Goal: Navigation & Orientation: Find specific page/section

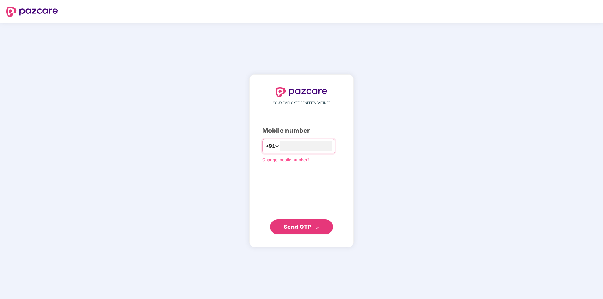
type input "**********"
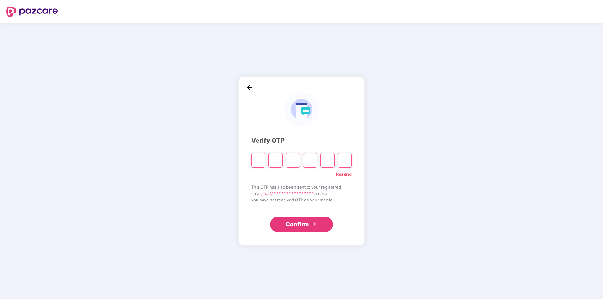
type input "*"
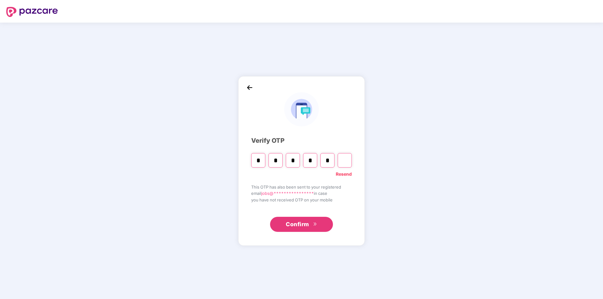
type input "*"
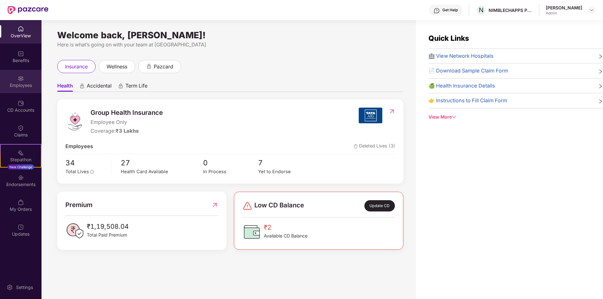
click at [14, 88] on div "Employees" at bounding box center [20, 85] width 41 height 6
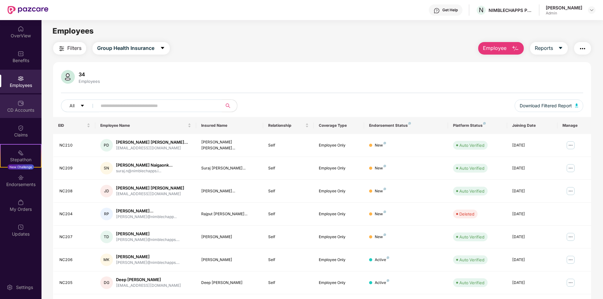
click at [19, 113] on div "CD Accounts" at bounding box center [20, 107] width 41 height 24
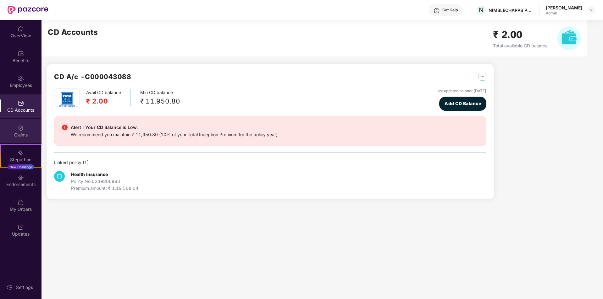
click at [28, 130] on div "Claims" at bounding box center [20, 131] width 41 height 24
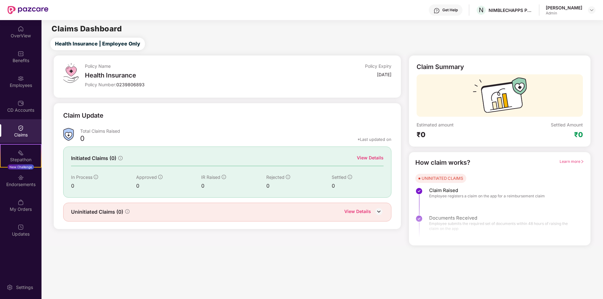
click at [351, 209] on div "View Details" at bounding box center [357, 212] width 27 height 8
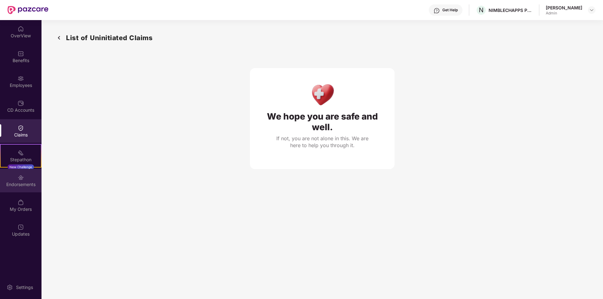
click at [25, 187] on div "Endorsements" at bounding box center [20, 185] width 41 height 6
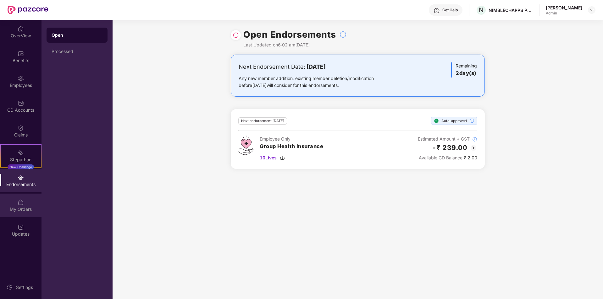
click at [23, 208] on div "My Orders" at bounding box center [20, 209] width 41 height 6
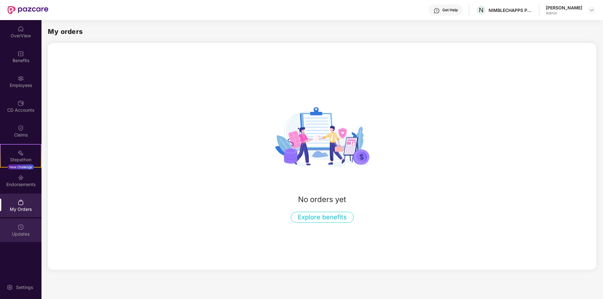
click at [19, 233] on div "Updates" at bounding box center [20, 234] width 41 height 6
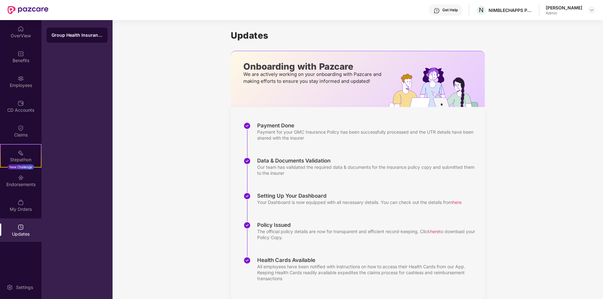
scroll to position [11, 0]
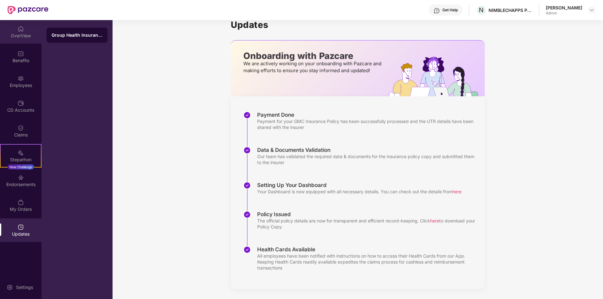
click at [14, 35] on div "OverView" at bounding box center [20, 36] width 41 height 6
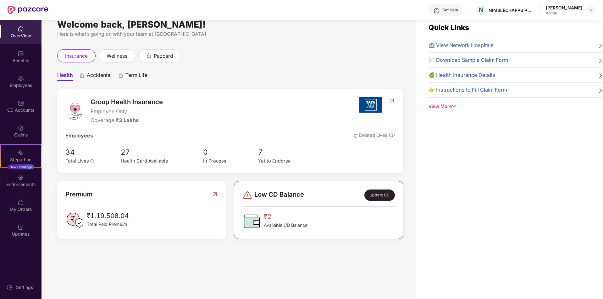
click at [579, 14] on div "Admin" at bounding box center [563, 13] width 36 height 5
click at [591, 13] on div at bounding box center [592, 10] width 8 height 8
click at [569, 26] on div "Switch to User view" at bounding box center [562, 25] width 82 height 12
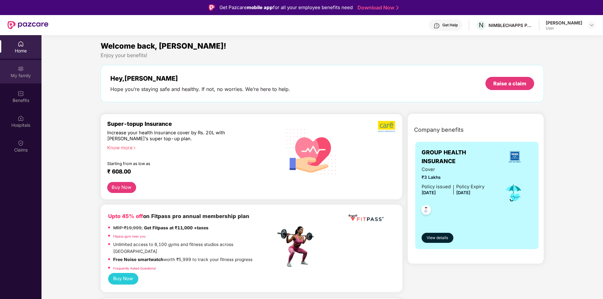
click at [20, 71] on img at bounding box center [21, 69] width 6 height 6
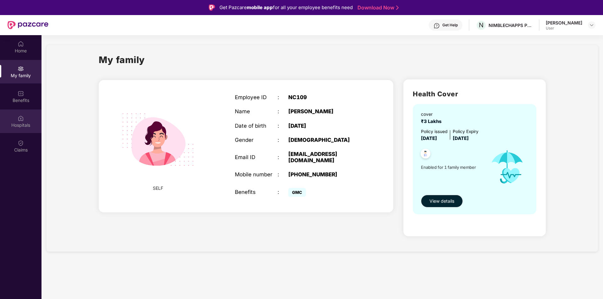
click at [16, 125] on div "Hospitals" at bounding box center [20, 125] width 41 height 6
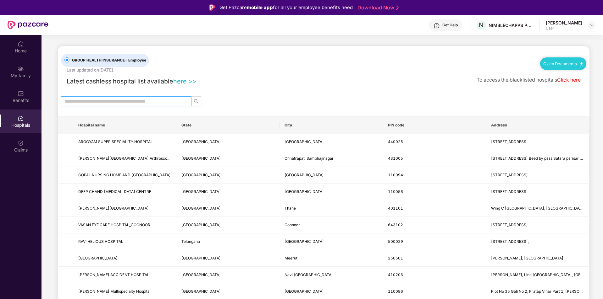
click at [146, 101] on input "text" at bounding box center [124, 101] width 118 height 7
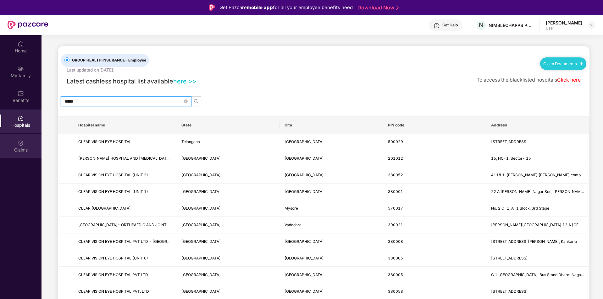
type input "*****"
click at [24, 147] on div "Claims" at bounding box center [20, 150] width 41 height 6
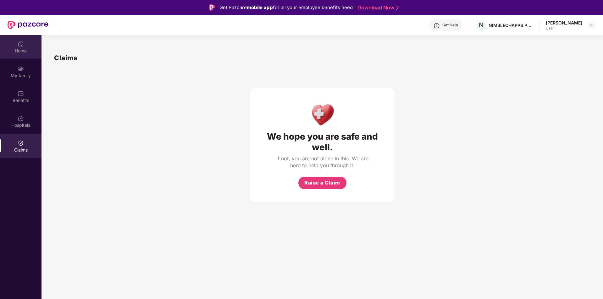
click at [20, 51] on div "Home" at bounding box center [20, 51] width 41 height 6
